Goal: Navigation & Orientation: Find specific page/section

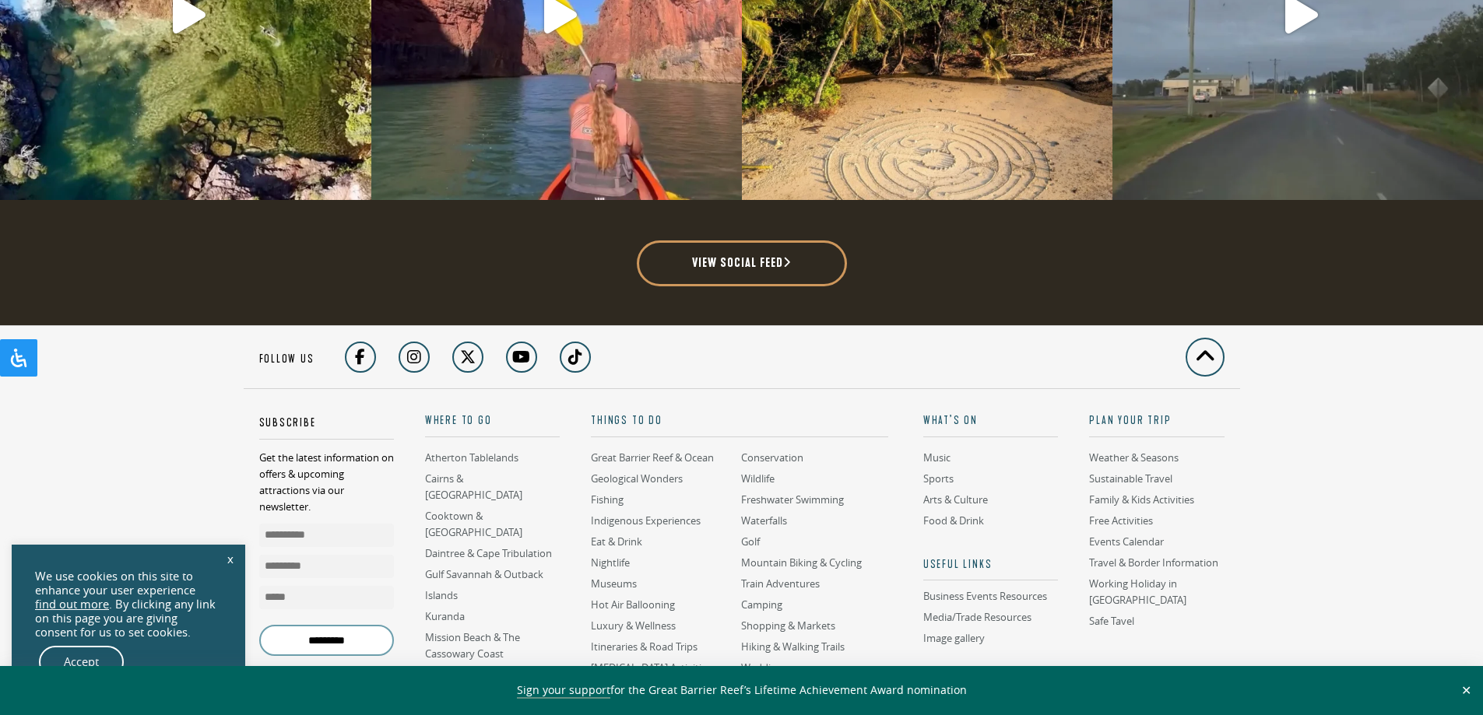
scroll to position [4205, 0]
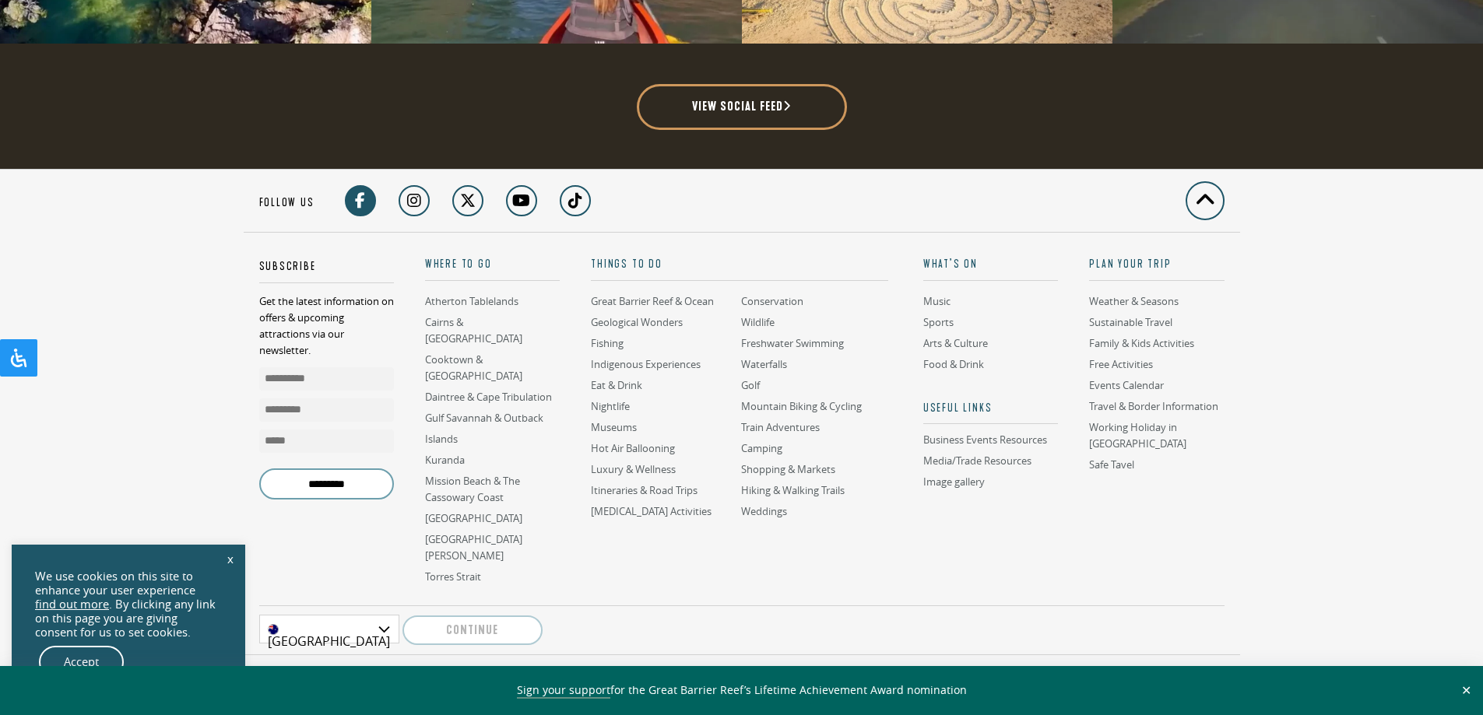
click at [362, 185] on link at bounding box center [360, 200] width 31 height 31
click at [652, 462] on link "Luxury & Wellness" at bounding box center [633, 469] width 85 height 15
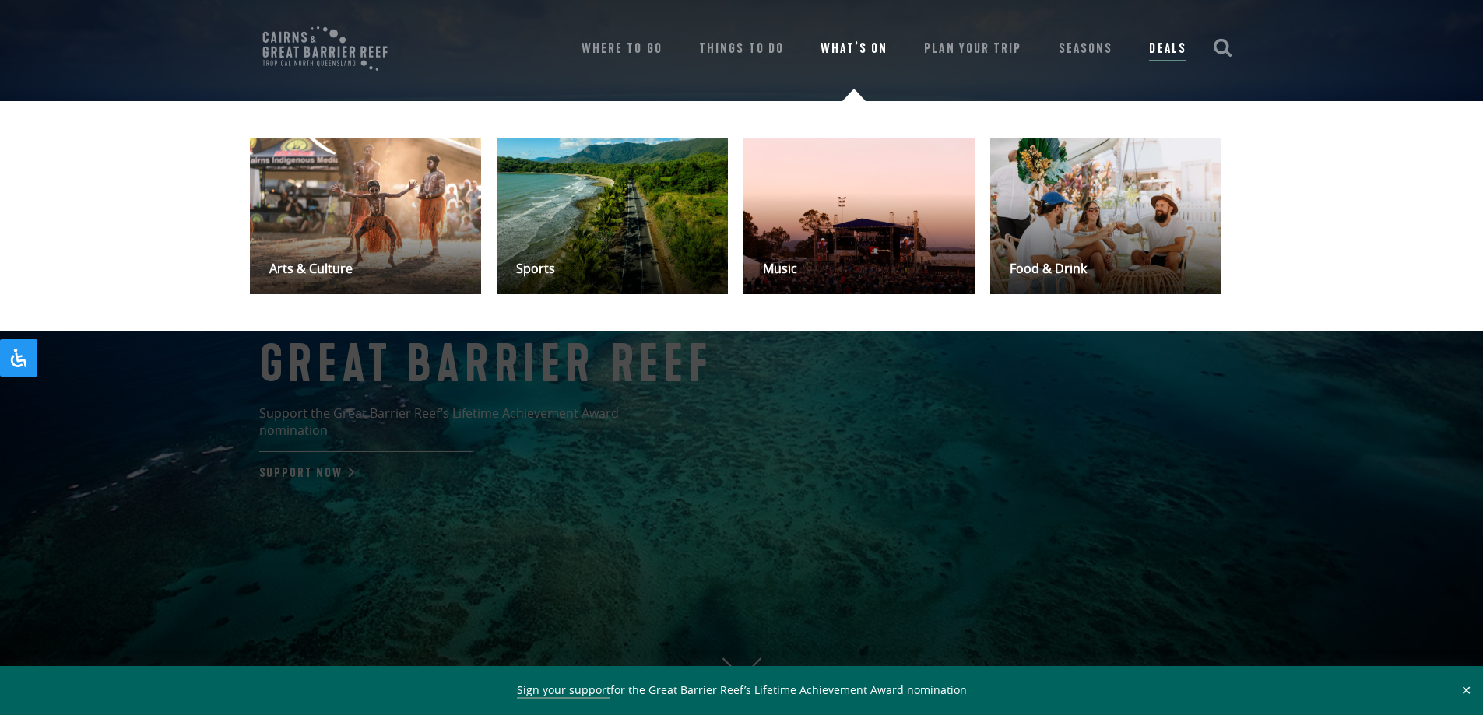
click at [873, 45] on link "What’s On" at bounding box center [854, 49] width 66 height 22
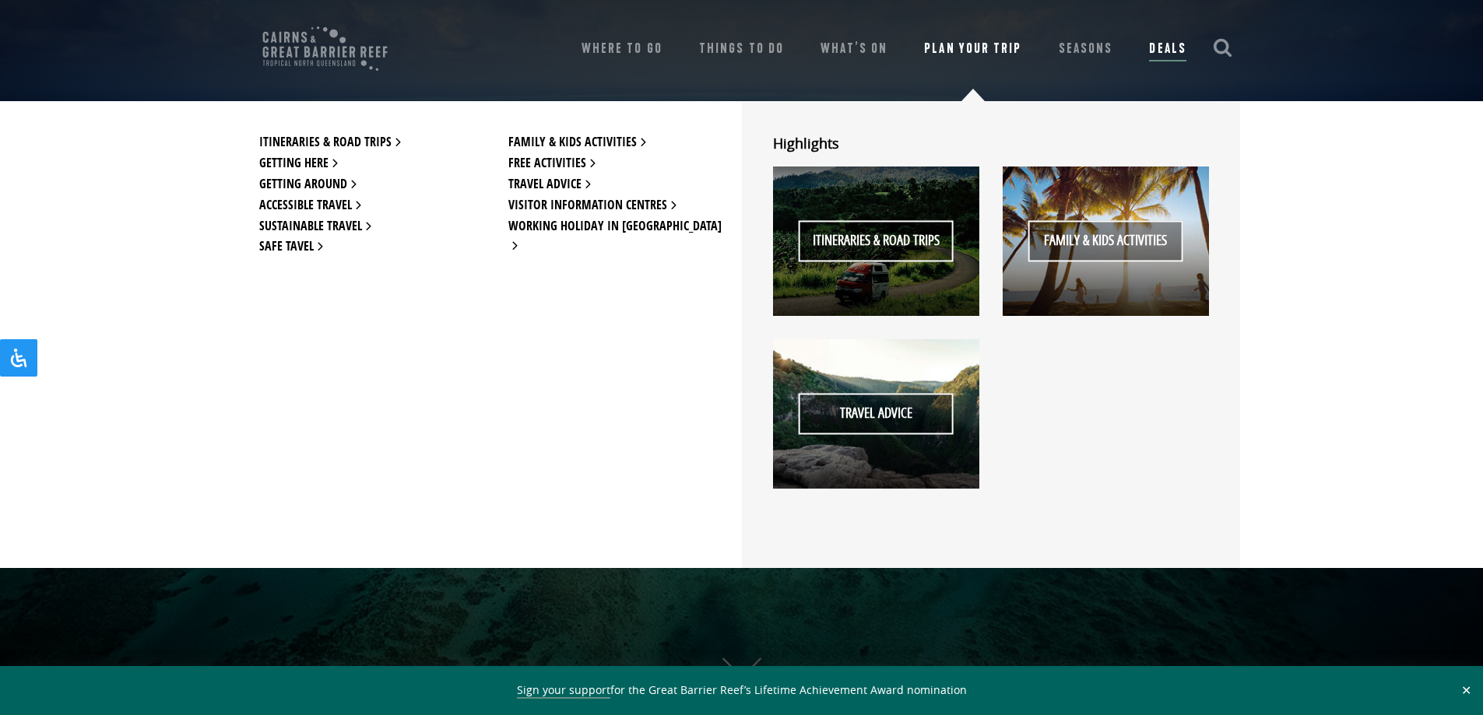
click at [993, 50] on link "Plan Your Trip" at bounding box center [972, 49] width 97 height 22
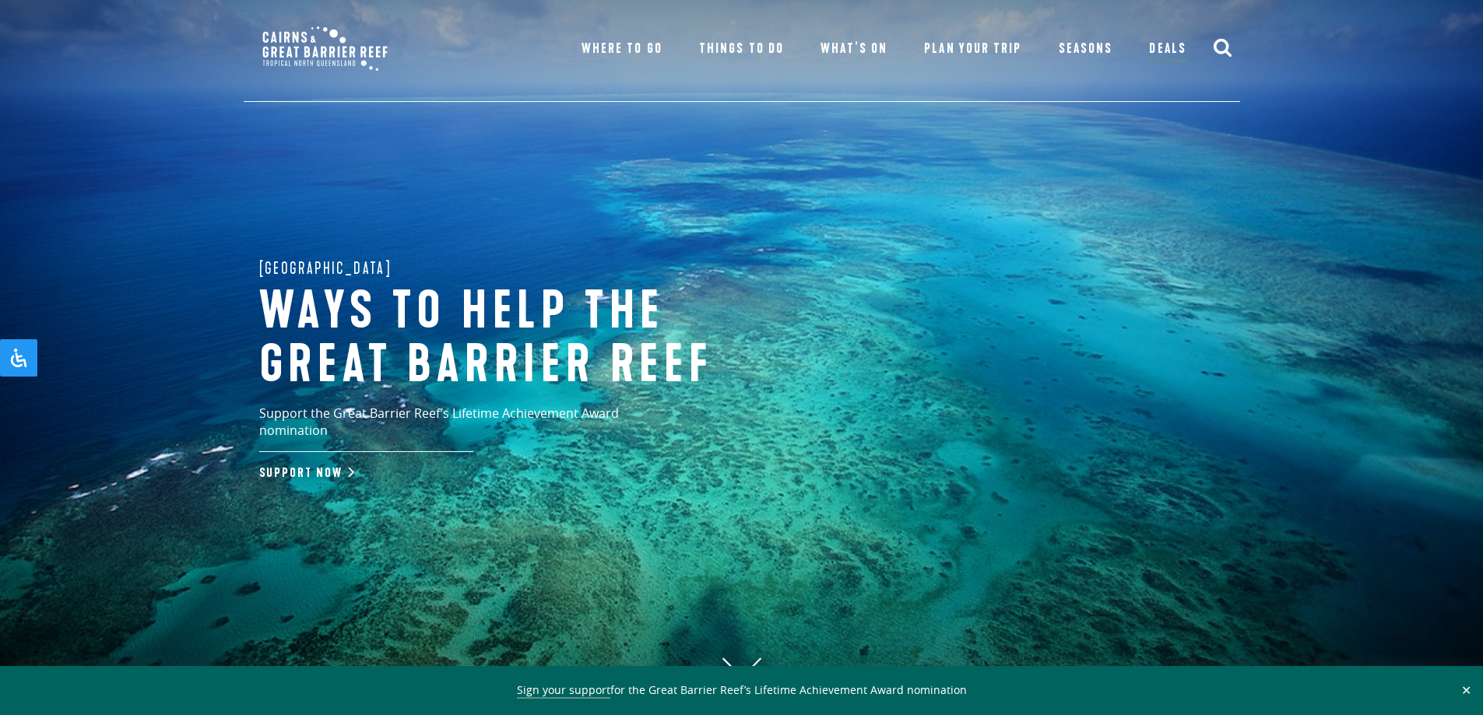
click at [1163, 46] on link "Deals" at bounding box center [1167, 49] width 37 height 23
